Goal: Task Accomplishment & Management: Complete application form

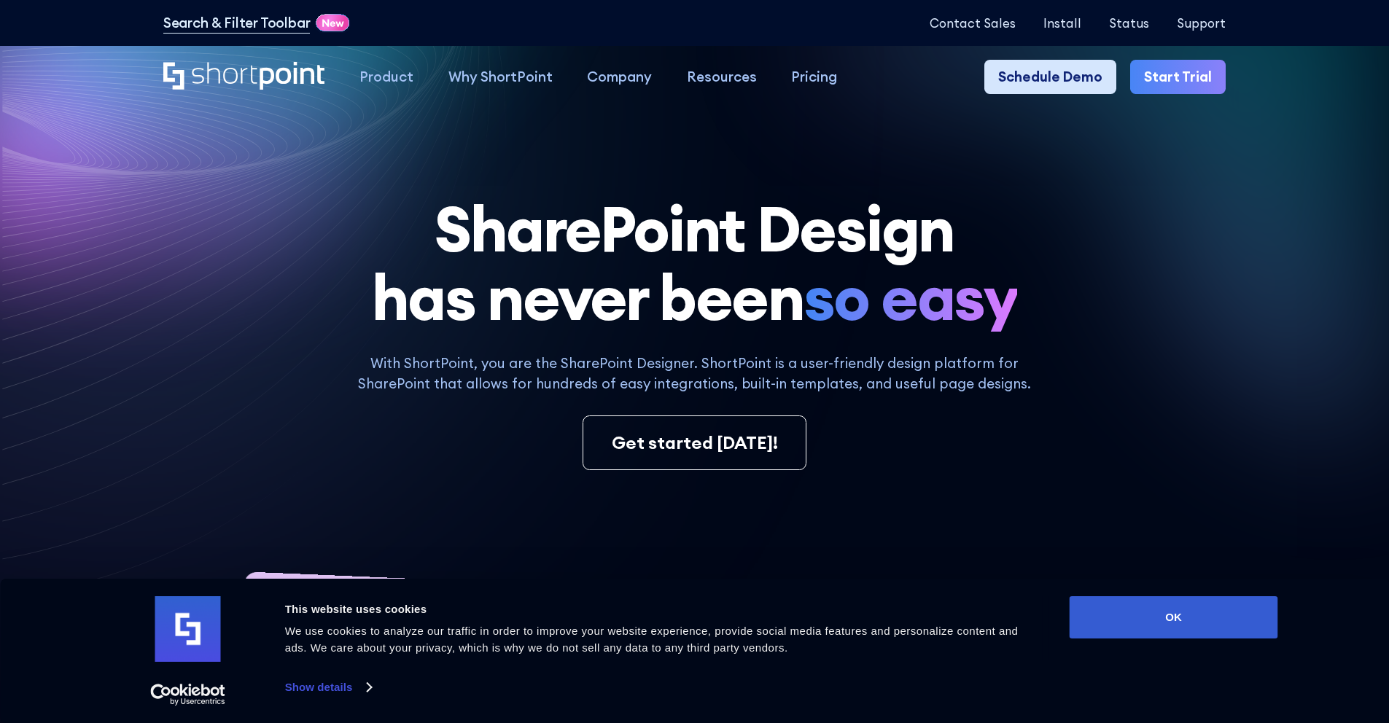
click at [1077, 79] on link "Schedule Demo" at bounding box center [1050, 77] width 132 height 35
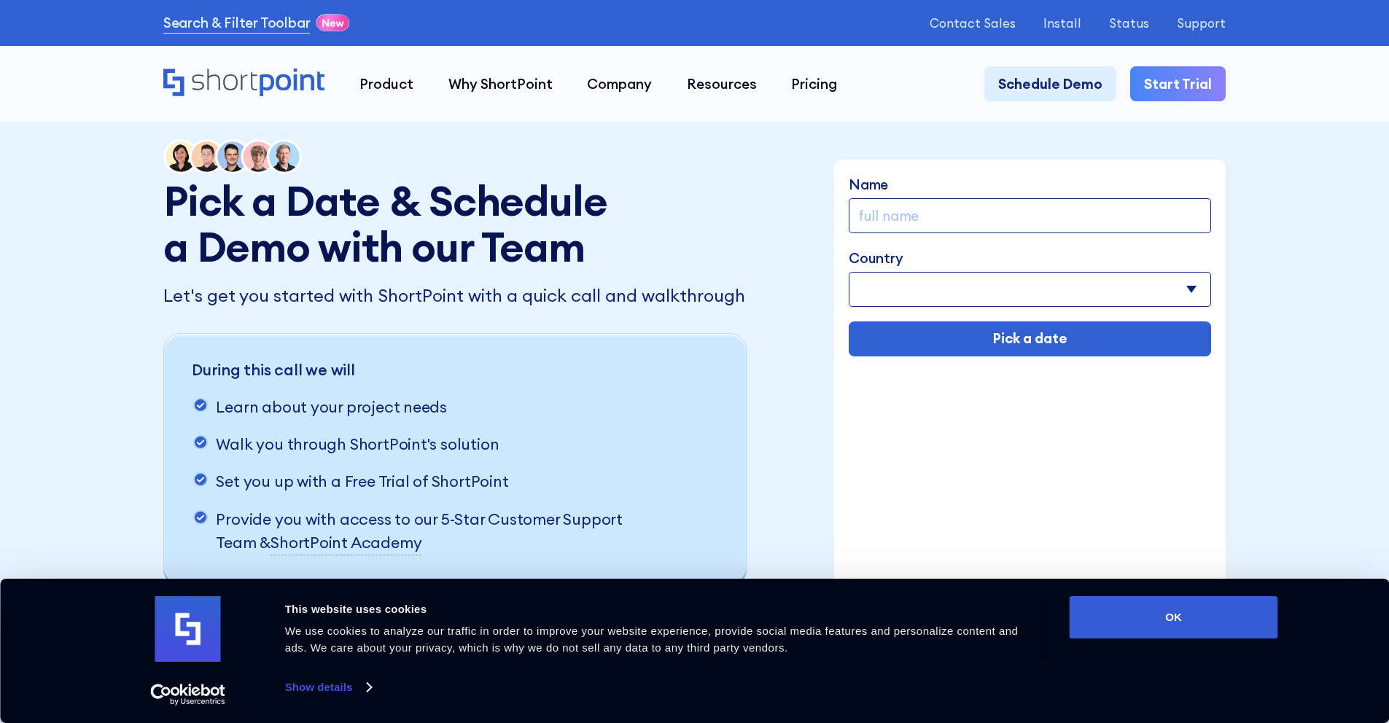
click at [993, 213] on input "Name" at bounding box center [1029, 215] width 362 height 35
type input "Luisa test"
click at [977, 276] on select "Afghanistan Albania Algeria American Samoa Andorra Angola Anguilla Argentina Ar…" at bounding box center [1029, 289] width 362 height 35
select select "Albania"
click at [849, 273] on select "Afghanistan Albania Algeria American Samoa Andorra Angola Anguilla Argentina Ar…" at bounding box center [1029, 289] width 362 height 35
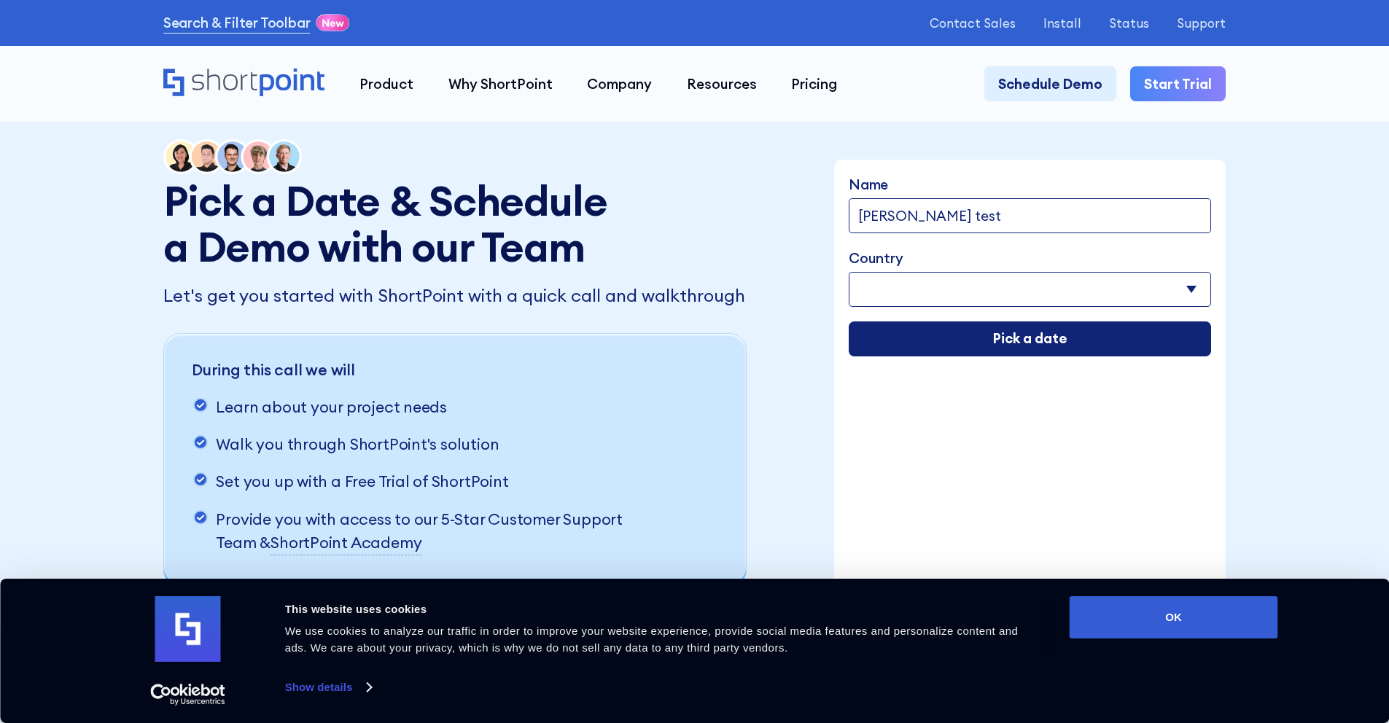
click at [967, 342] on input "Pick a date" at bounding box center [1029, 338] width 362 height 35
